Goal: Transaction & Acquisition: Purchase product/service

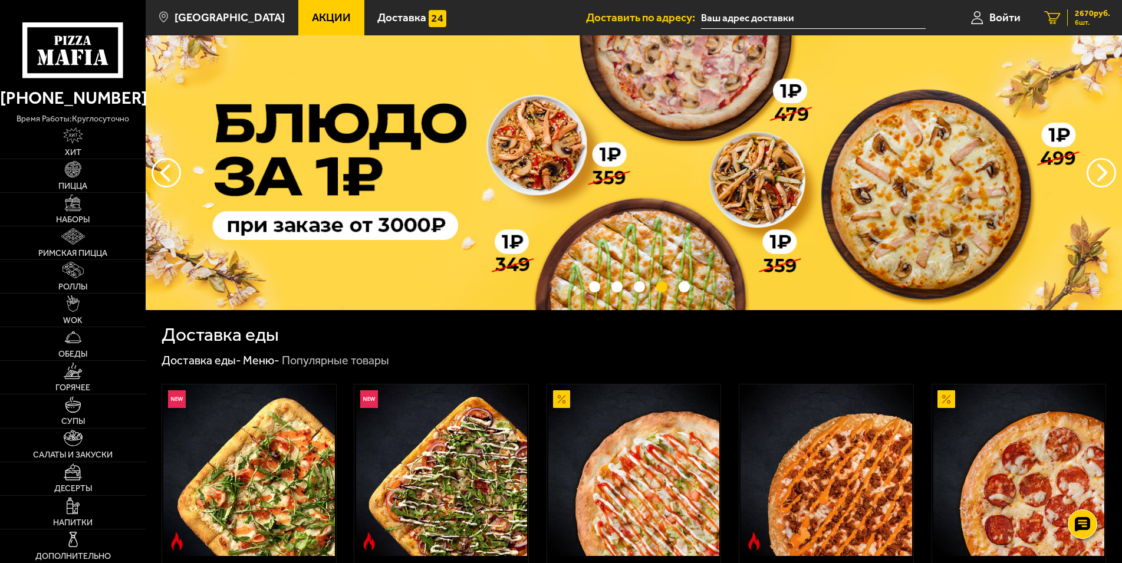
click at [1097, 14] on span "2670 руб." at bounding box center [1091, 13] width 35 height 8
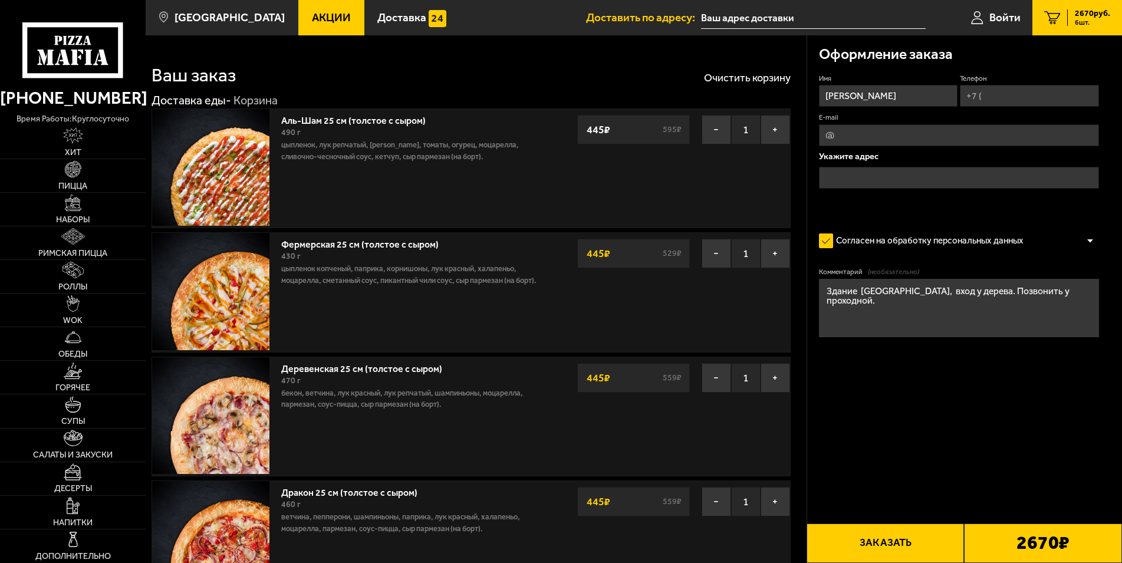
type input "[STREET_ADDRESS]"
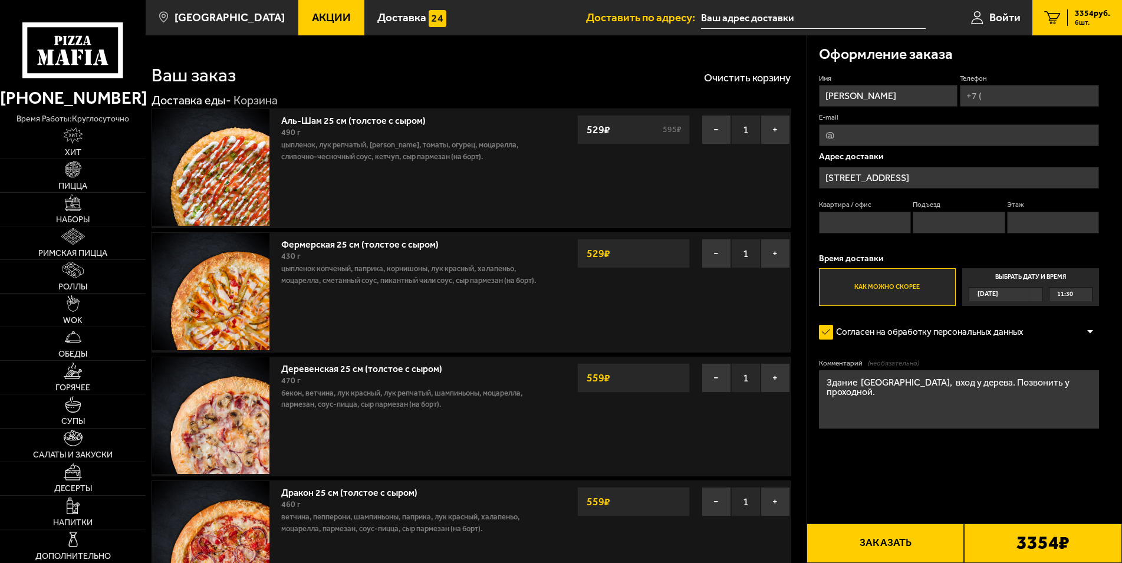
click at [312, 19] on span "Акции" at bounding box center [331, 17] width 39 height 11
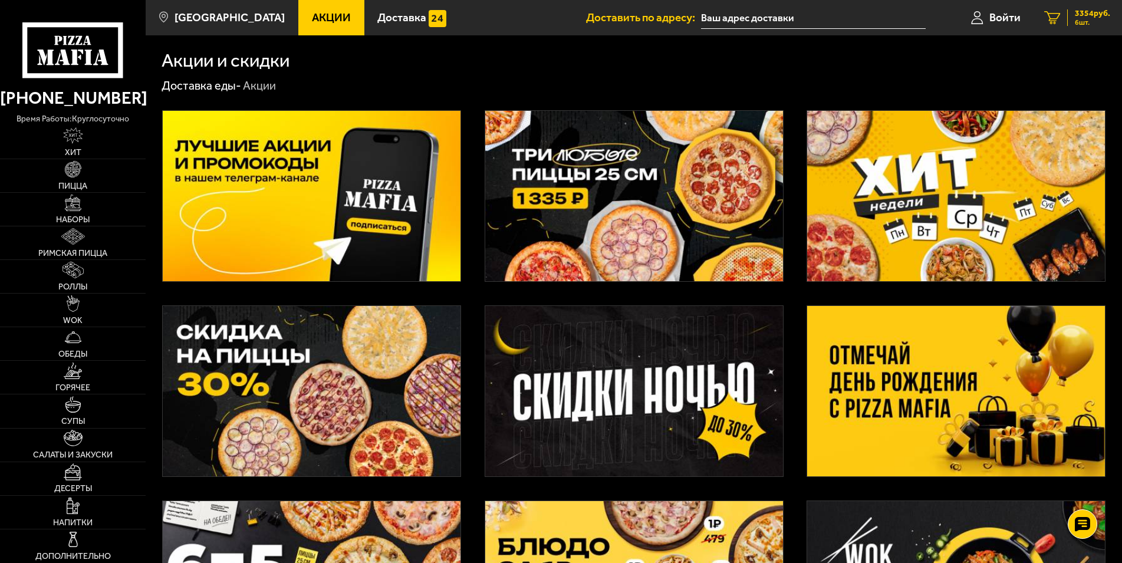
click at [1074, 15] on span "3354 руб." at bounding box center [1091, 13] width 35 height 8
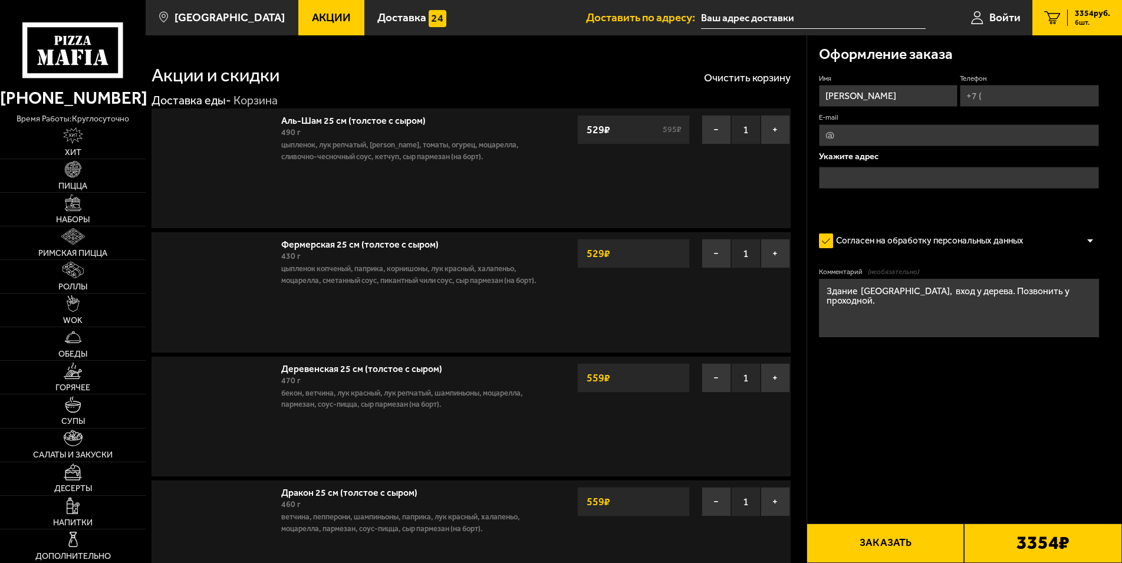
type input "[STREET_ADDRESS]"
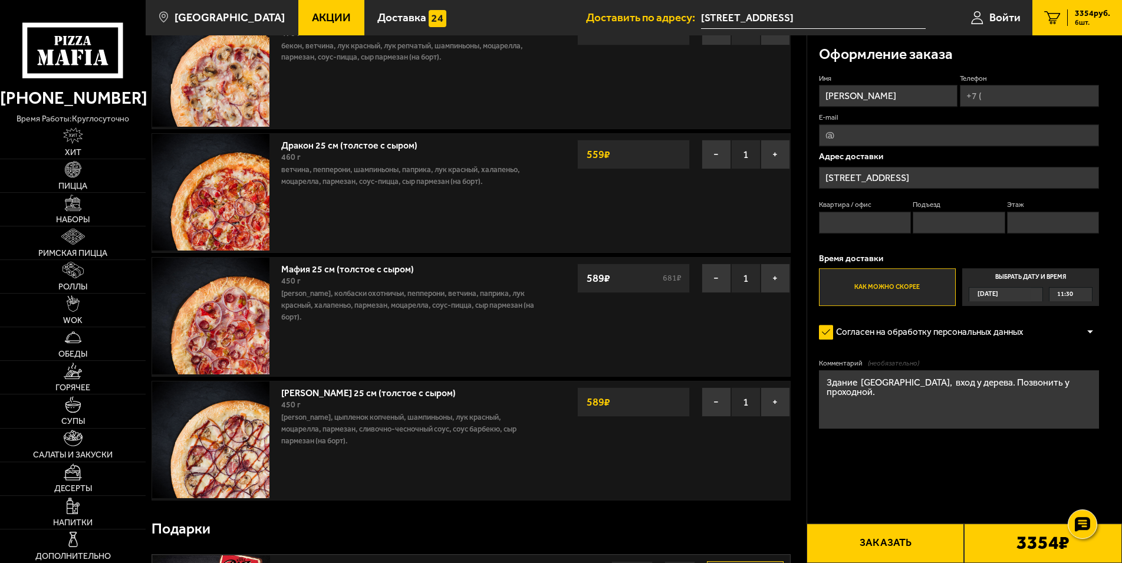
scroll to position [361, 0]
